Goal: Contribute content

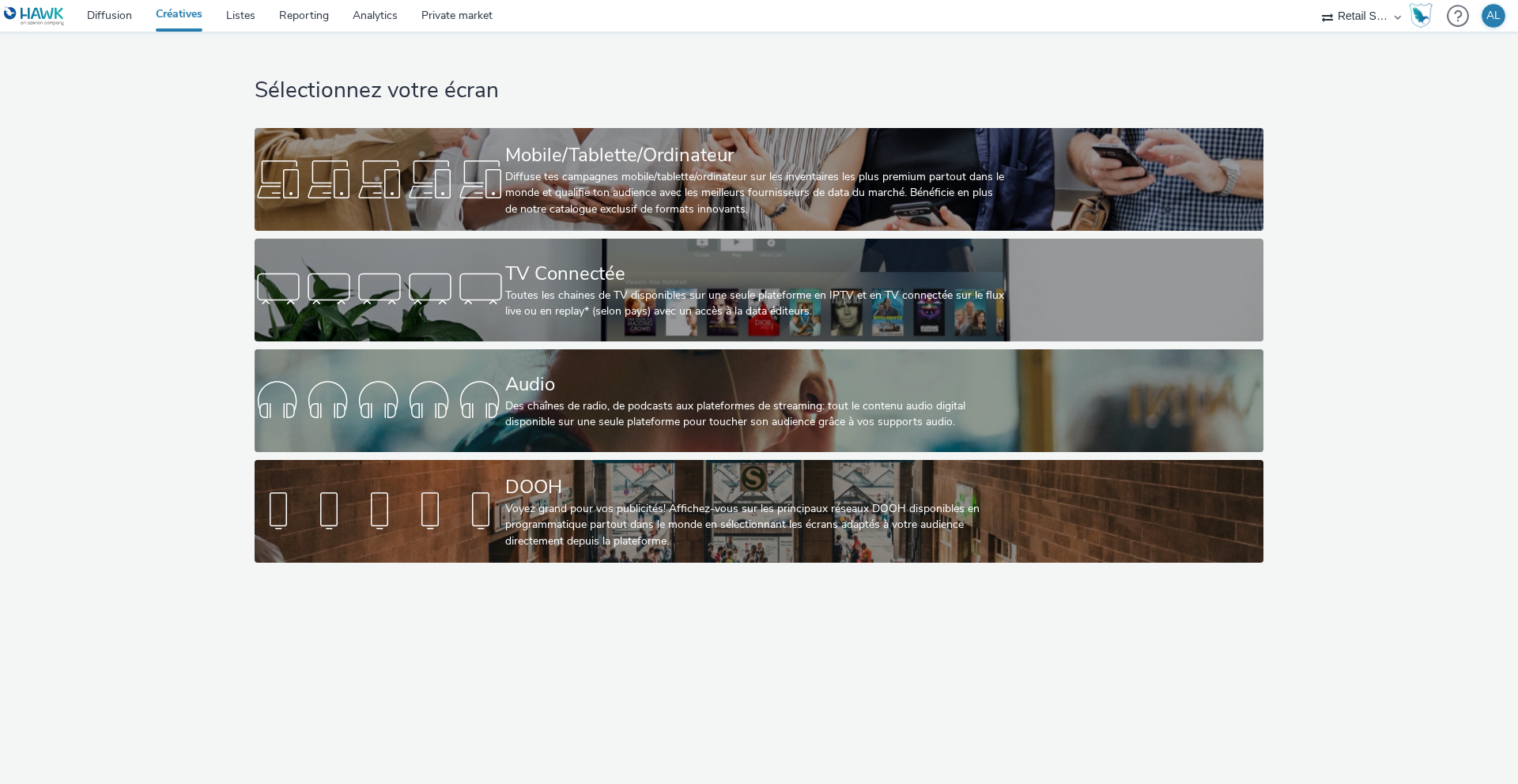
click at [176, 15] on link "Créatives" at bounding box center [179, 16] width 70 height 32
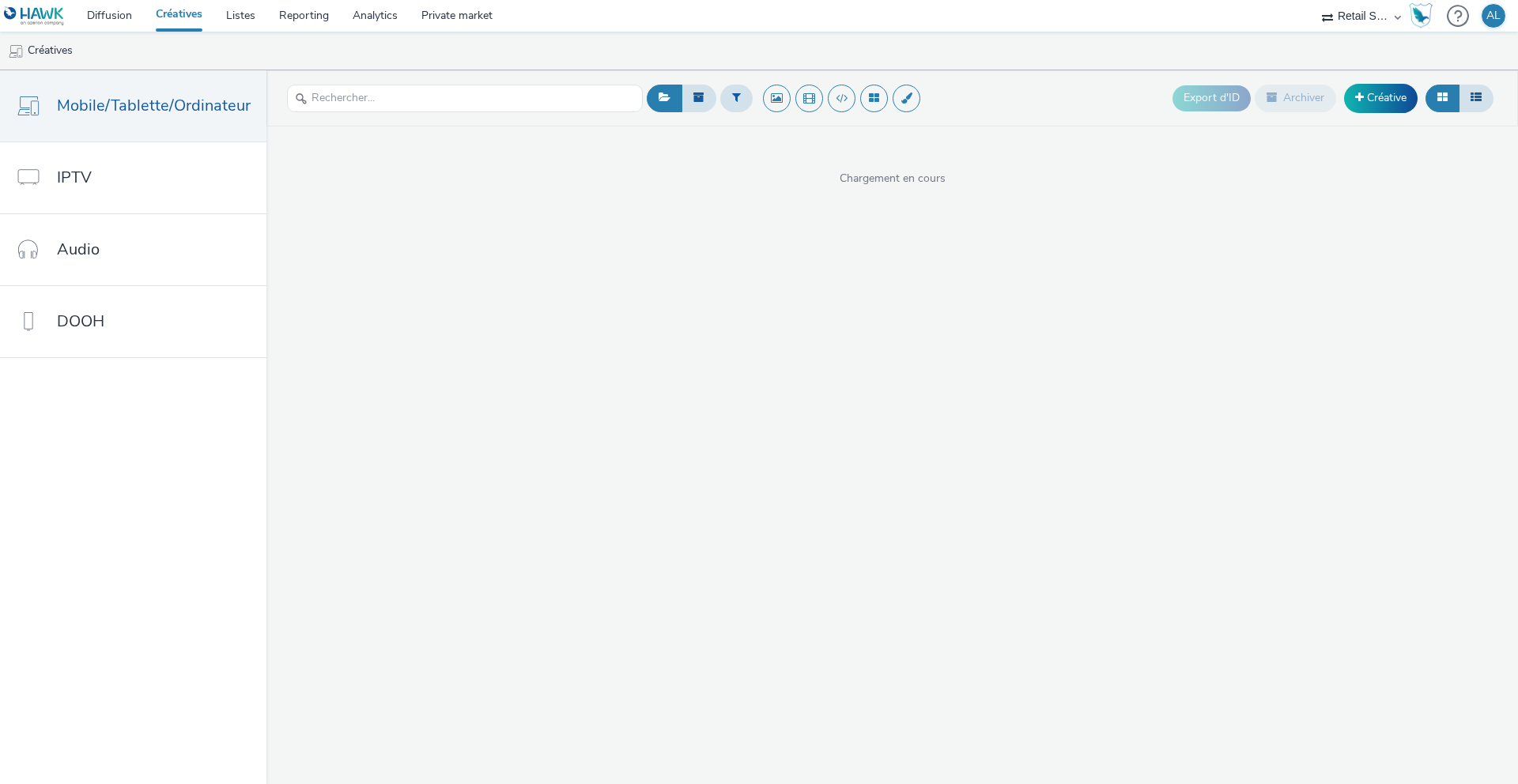
click at [190, 15] on link "Créatives" at bounding box center [179, 16] width 70 height 32
click at [143, 96] on span "Mobile/Tablette/Ordinateur" at bounding box center [154, 106] width 194 height 23
click at [1323, 134] on div "Chargement en cours" at bounding box center [891, 156] width 1251 height 60
click at [1367, 105] on link "Créative" at bounding box center [1381, 97] width 74 height 28
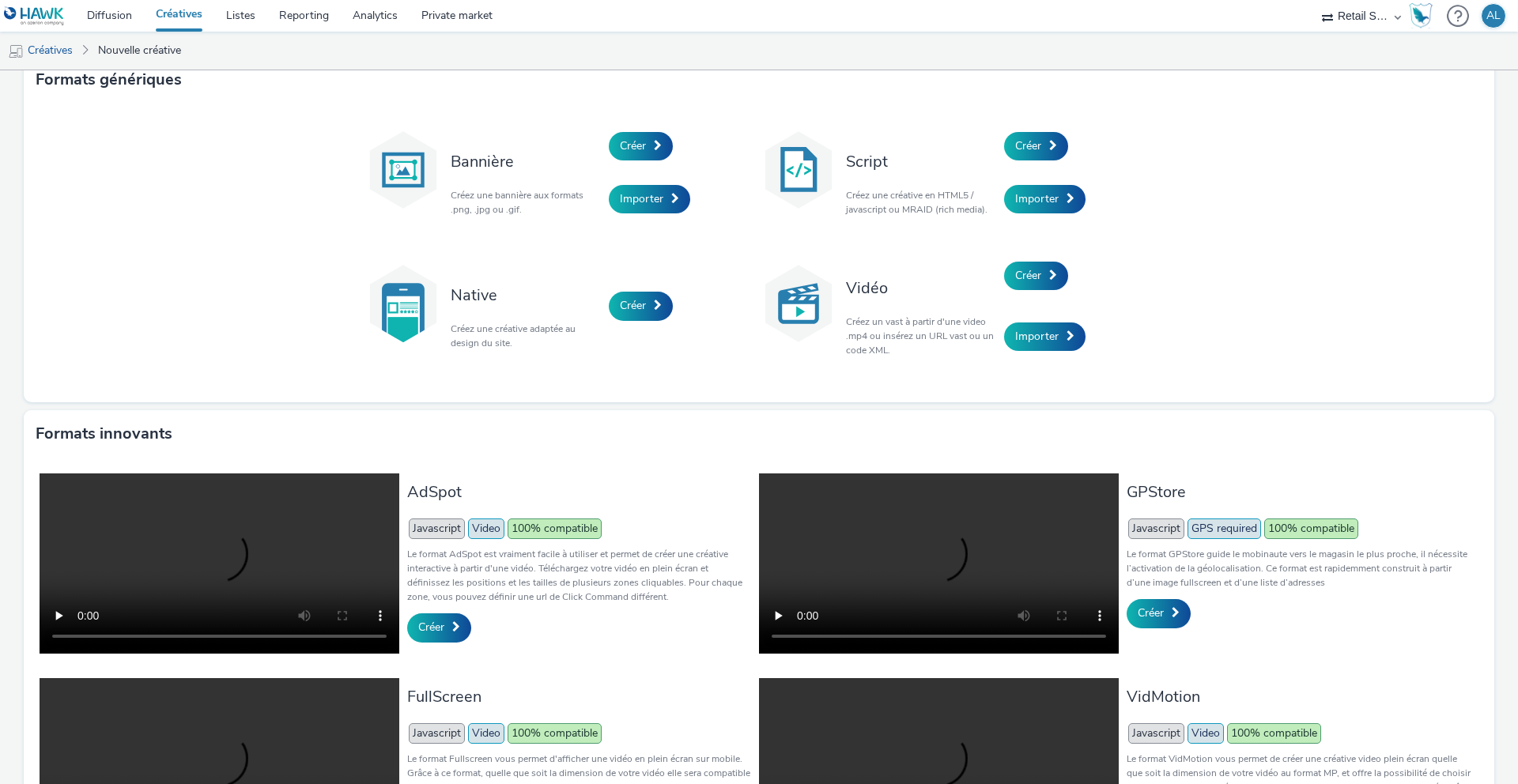
scroll to position [21, 0]
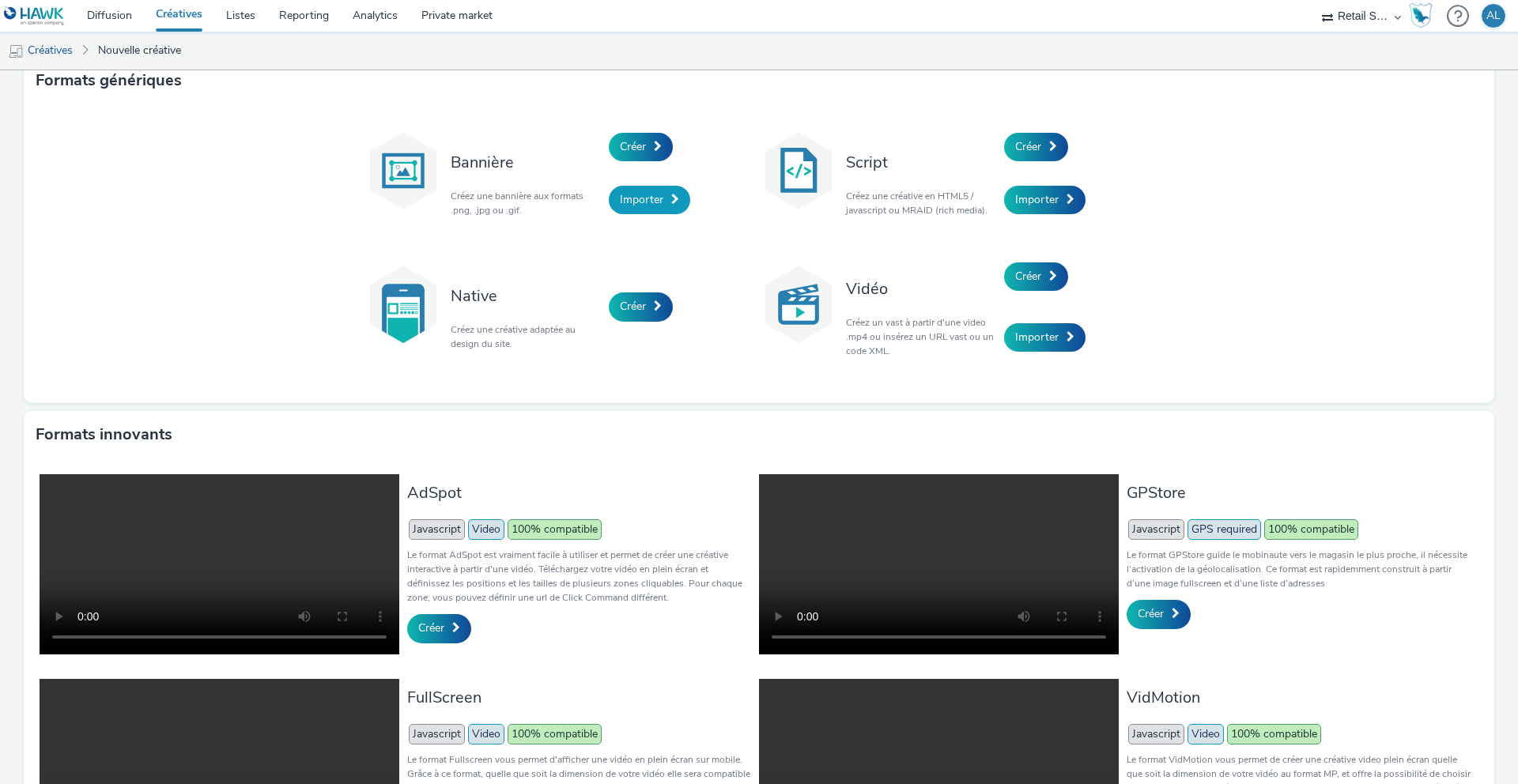
click at [655, 197] on span "Importer" at bounding box center [642, 199] width 44 height 15
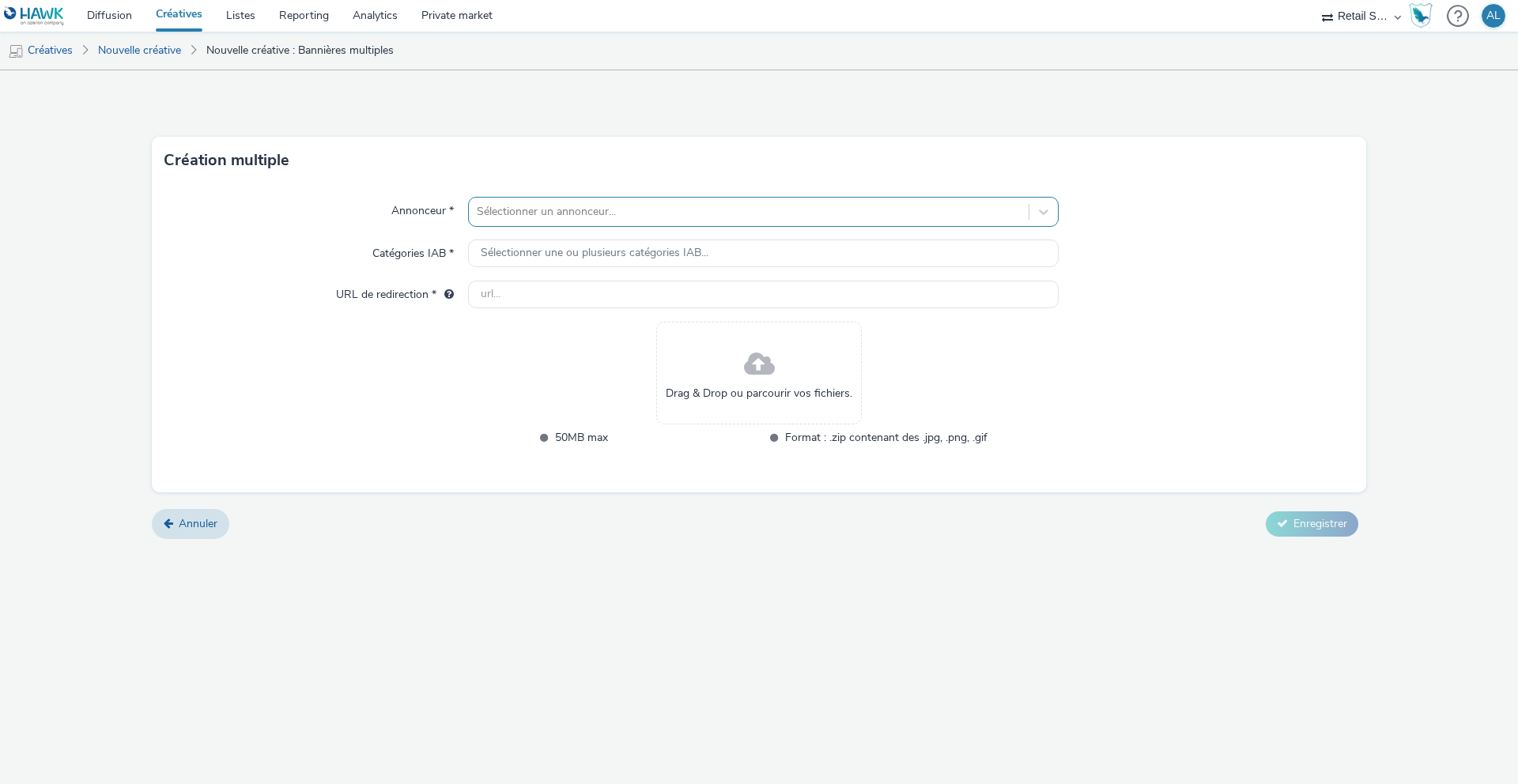
click at [607, 212] on div at bounding box center [748, 212] width 544 height 19
click at [122, 17] on link "Diffusion" at bounding box center [109, 16] width 69 height 32
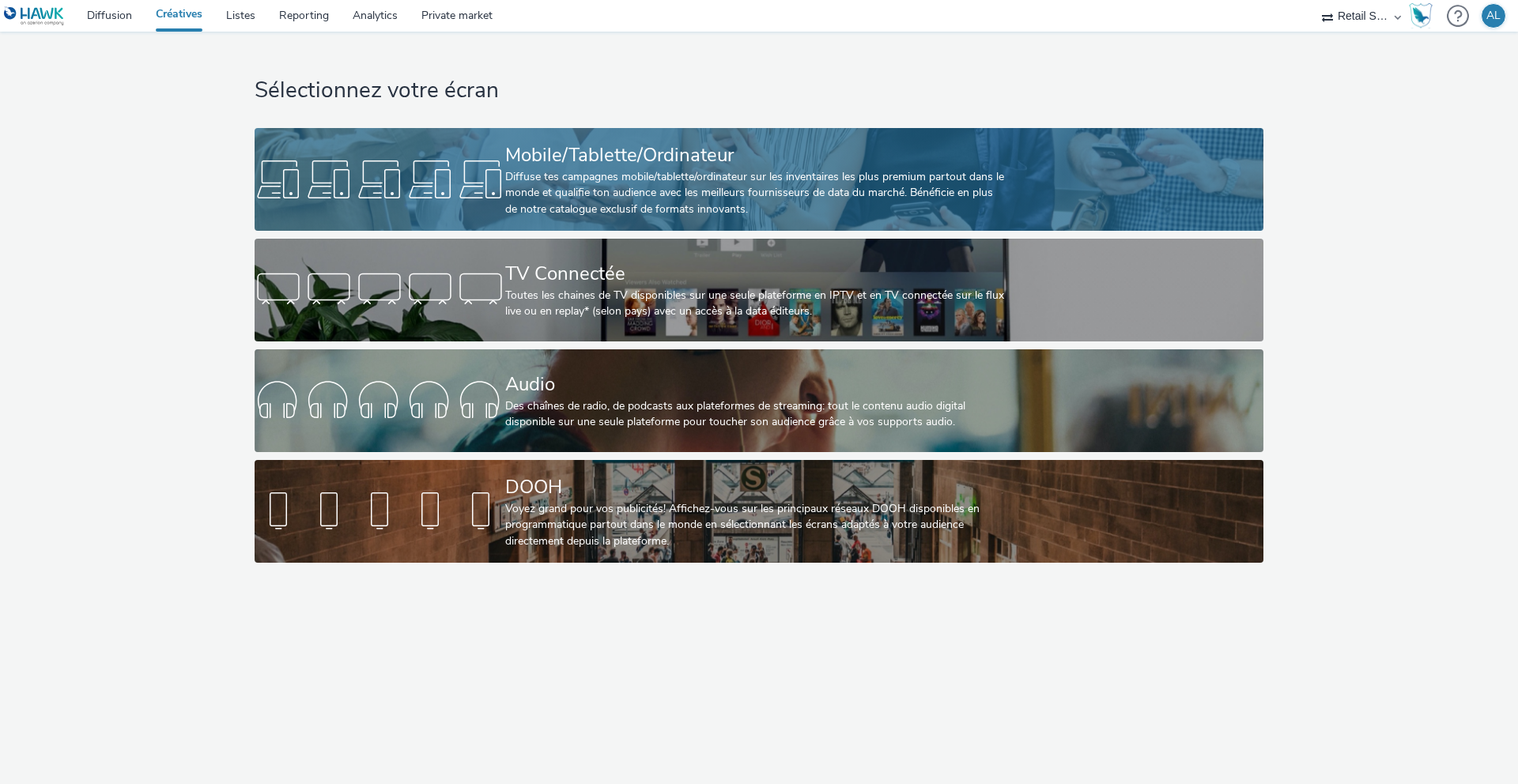
click at [749, 166] on div "Mobile/Tablette/Ordinateur" at bounding box center [755, 155] width 501 height 28
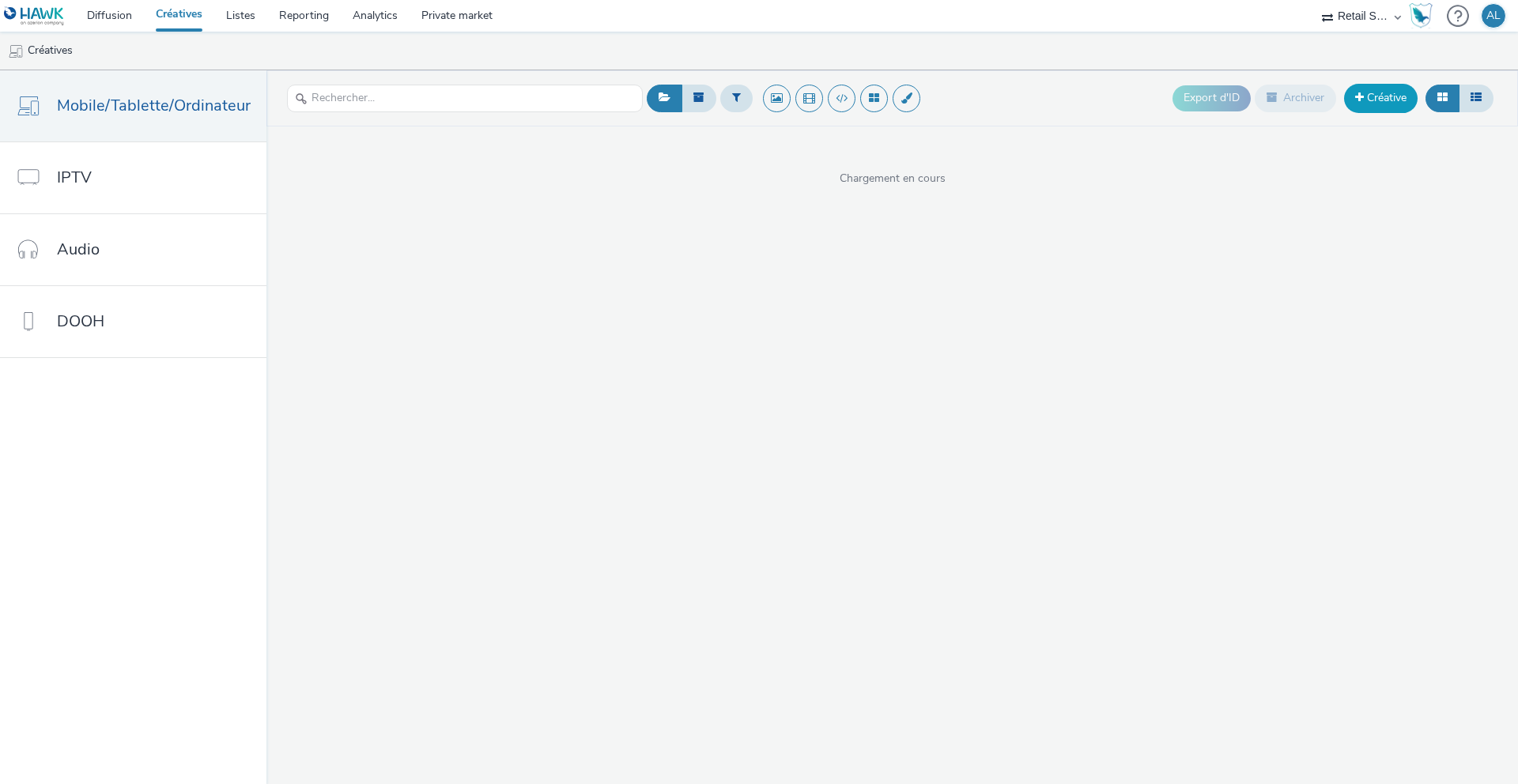
click at [1373, 91] on link "Créative" at bounding box center [1381, 97] width 74 height 28
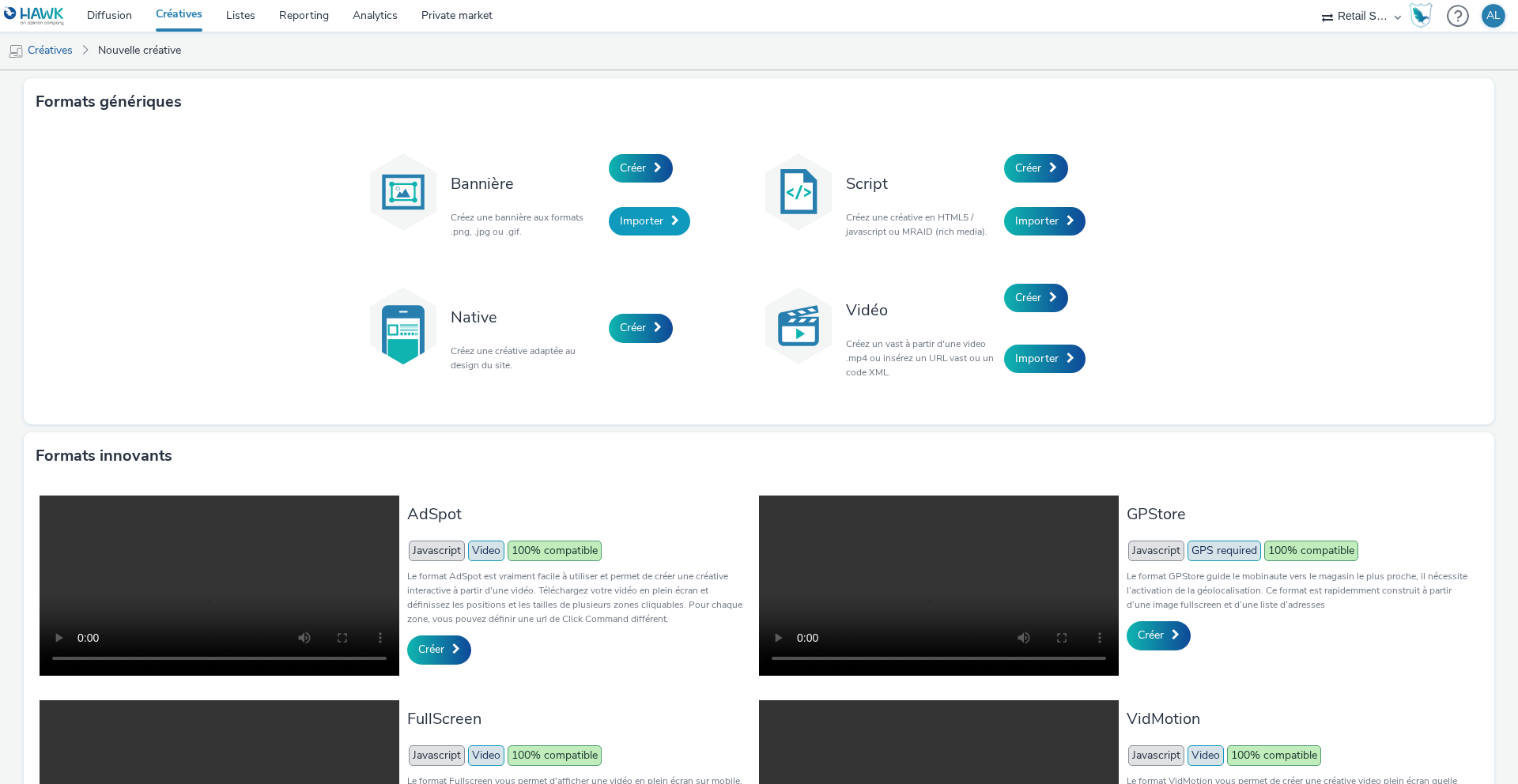
click at [645, 220] on span "Importer" at bounding box center [642, 220] width 44 height 15
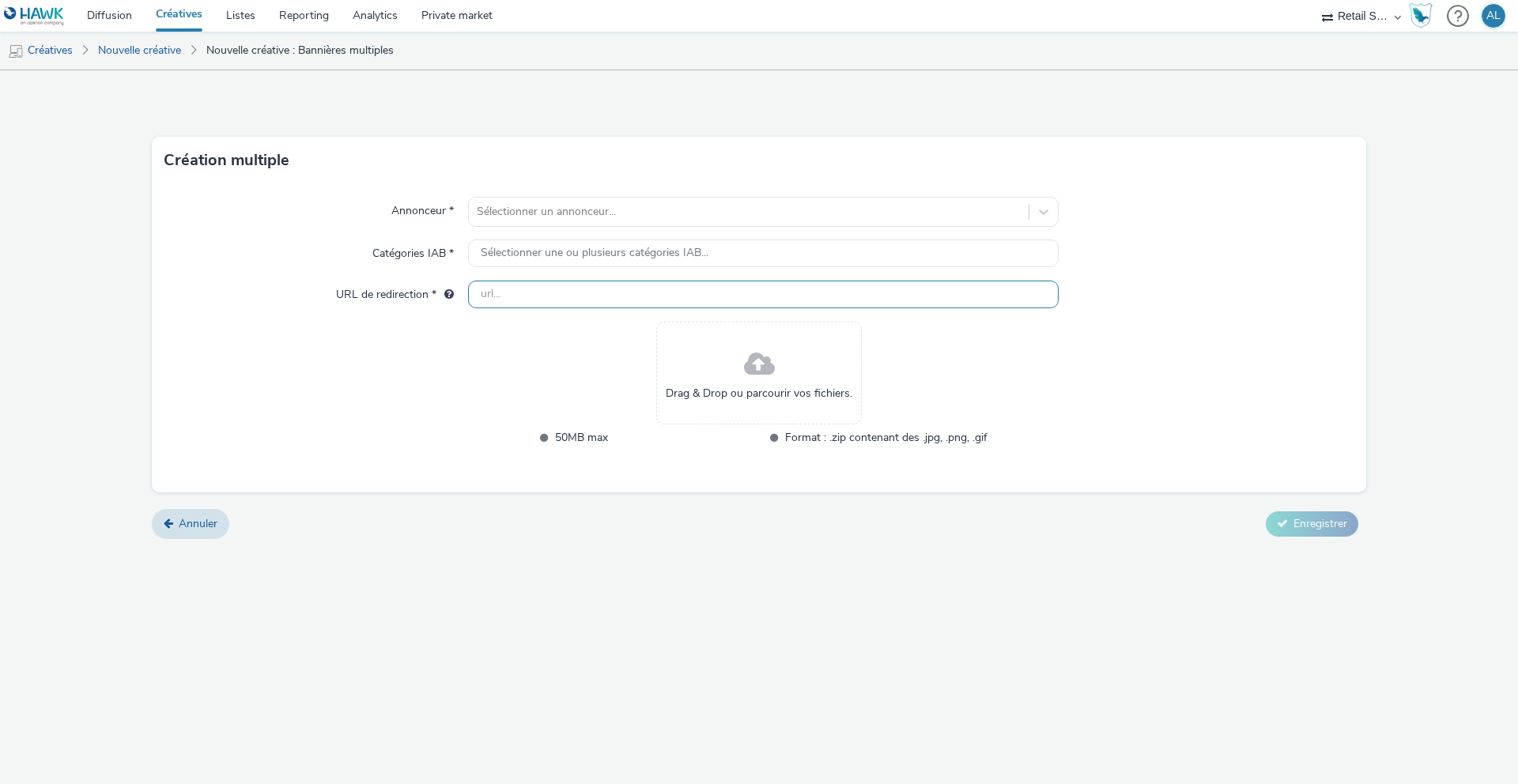
click at [526, 299] on input "text" at bounding box center [763, 294] width 590 height 28
